Goal: Register for event/course

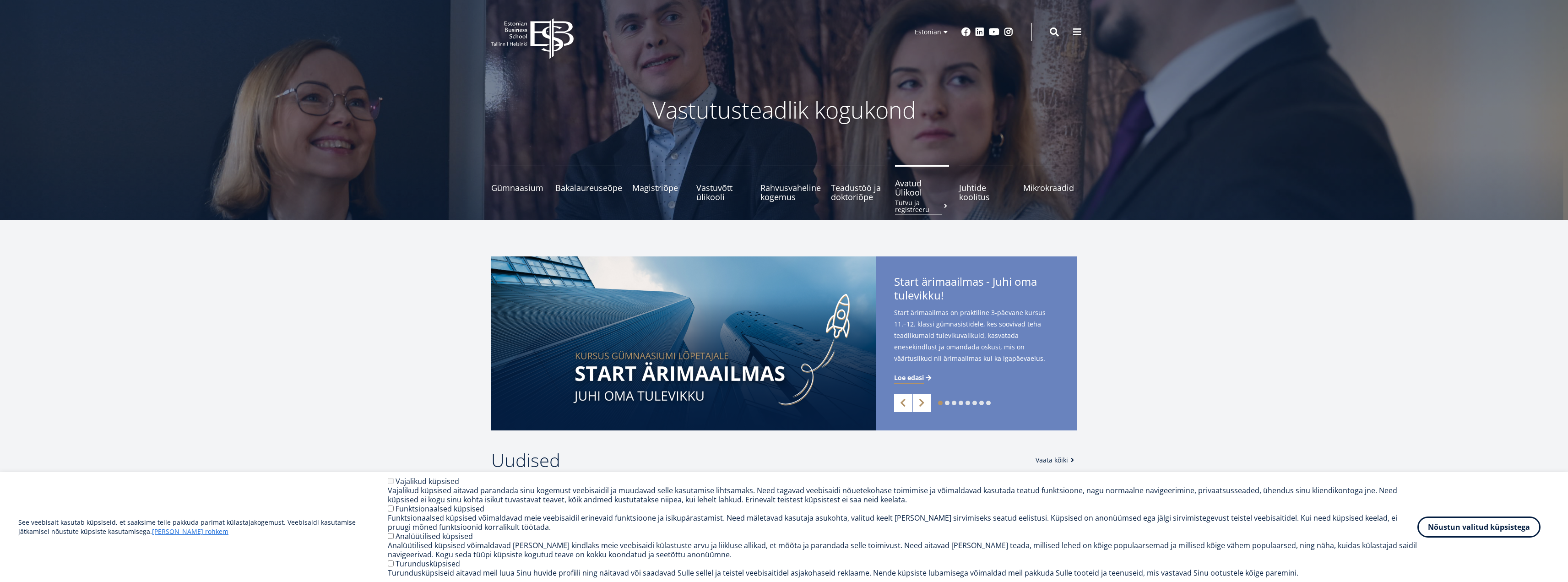
click at [910, 190] on span "Avatud Ülikool Tutvu ja registreeru" at bounding box center [922, 188] width 54 height 18
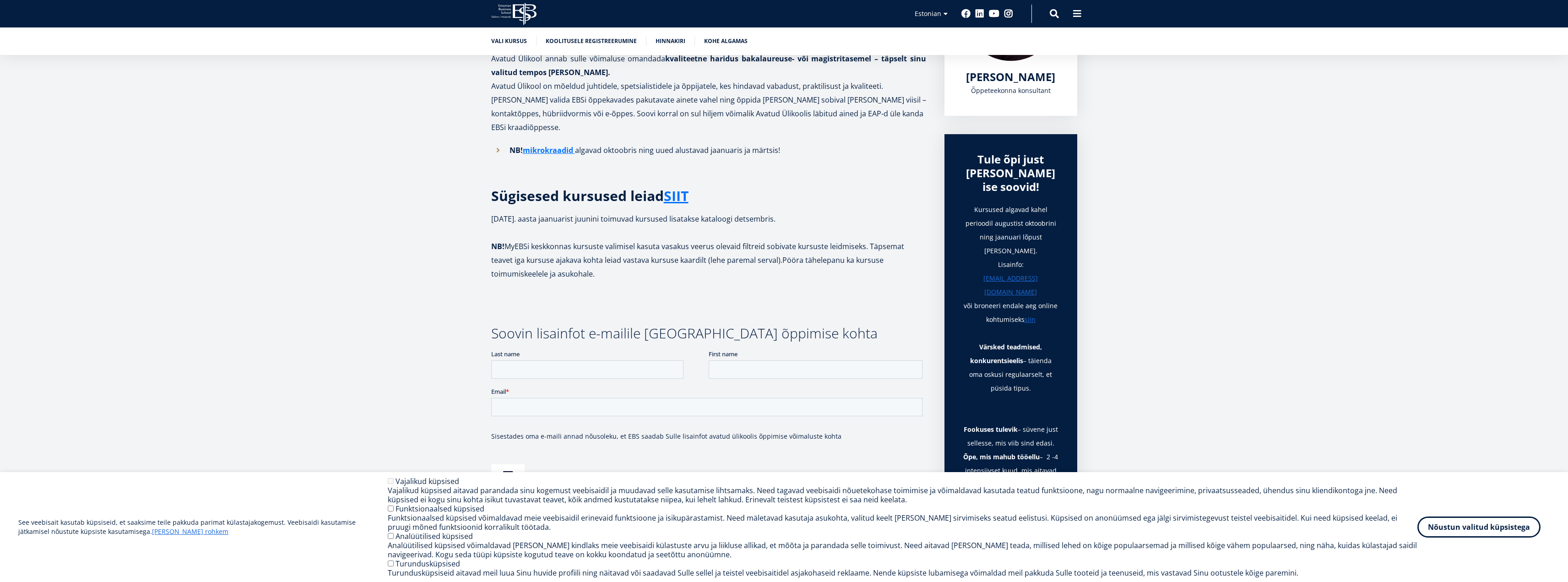
scroll to position [229, 0]
click at [688, 188] on link "SIIT" at bounding box center [676, 194] width 25 height 14
